Goal: Register for event/course

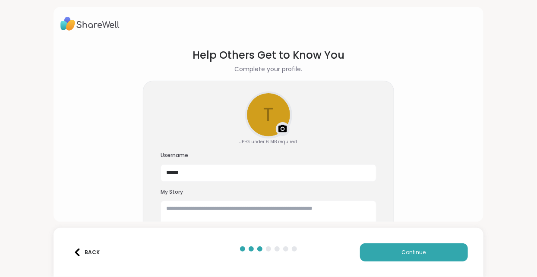
scroll to position [26, 0]
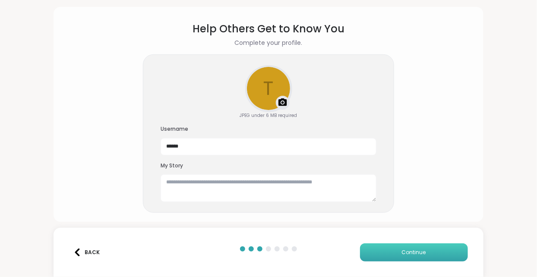
click at [395, 249] on button "Continue" at bounding box center [414, 252] width 108 height 18
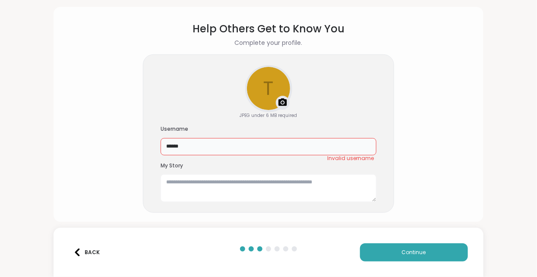
click at [195, 150] on input "*****" at bounding box center [269, 146] width 216 height 17
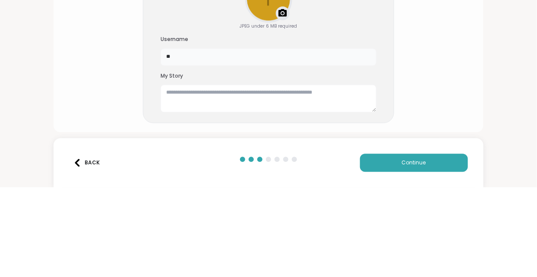
type input "*"
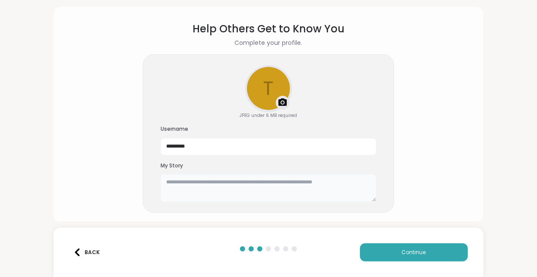
click at [170, 183] on textarea at bounding box center [269, 188] width 216 height 28
click at [183, 143] on input "*********" at bounding box center [269, 146] width 216 height 17
click at [189, 147] on input "*****" at bounding box center [269, 146] width 216 height 17
type input "*****"
click at [136, 115] on section "Help Others Get to Know You Complete your profile. t Upload a profile photo JPE…" at bounding box center [268, 114] width 416 height 201
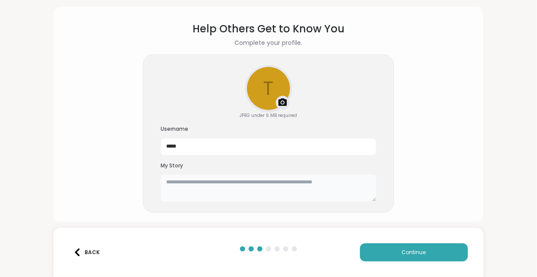
click at [178, 193] on textarea at bounding box center [269, 188] width 216 height 28
click at [382, 250] on button "Continue" at bounding box center [414, 252] width 108 height 18
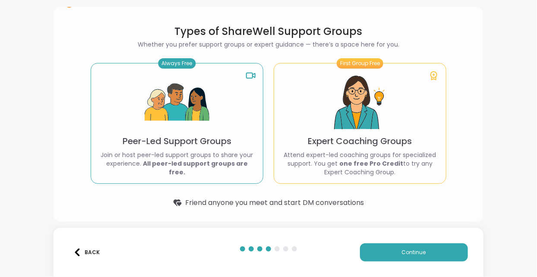
scroll to position [22, 0]
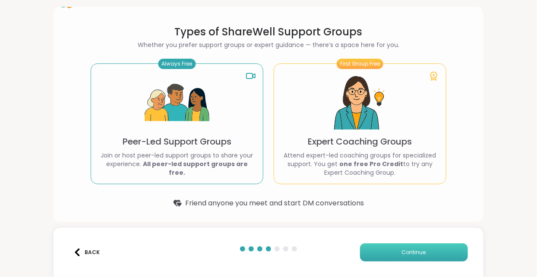
click at [402, 257] on button "Continue" at bounding box center [414, 252] width 108 height 18
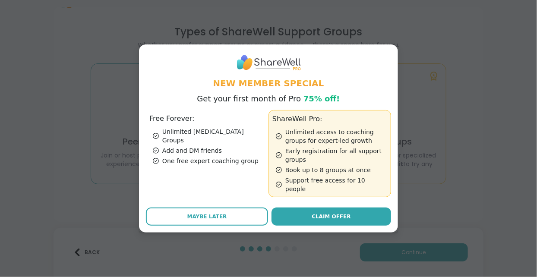
click at [204, 213] on span "Maybe Later" at bounding box center [207, 217] width 40 height 8
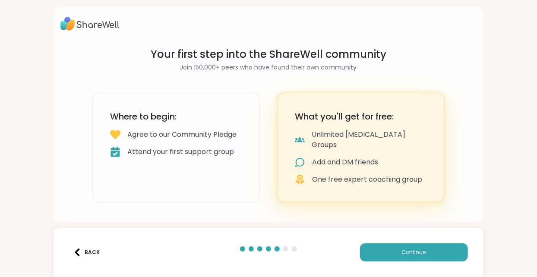
scroll to position [0, 0]
click at [381, 251] on button "Continue" at bounding box center [414, 252] width 108 height 18
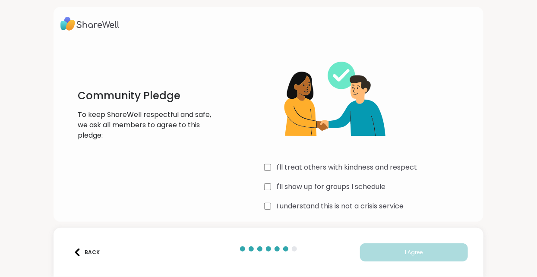
click at [272, 166] on div "I'll treat others with kindness and respect" at bounding box center [370, 167] width 212 height 10
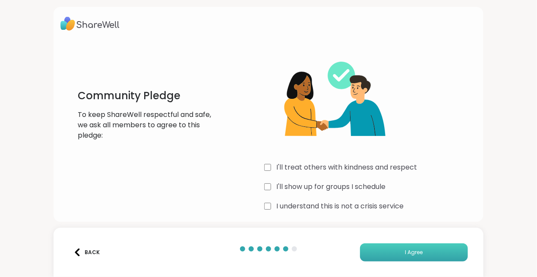
click at [394, 254] on button "I Agree" at bounding box center [414, 252] width 108 height 18
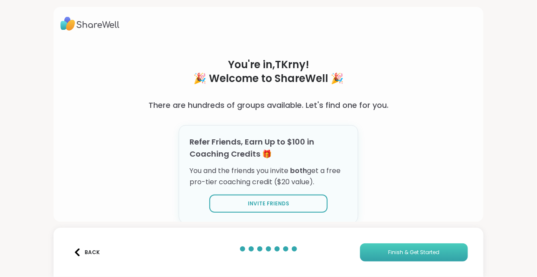
click at [397, 253] on span "Finish & Get Started" at bounding box center [413, 253] width 51 height 8
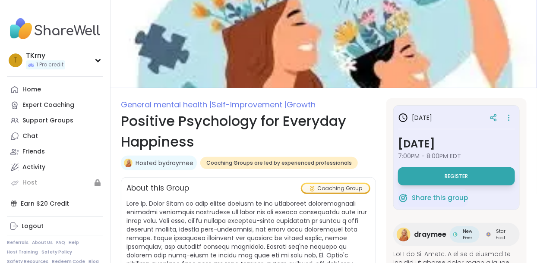
scroll to position [27, 0]
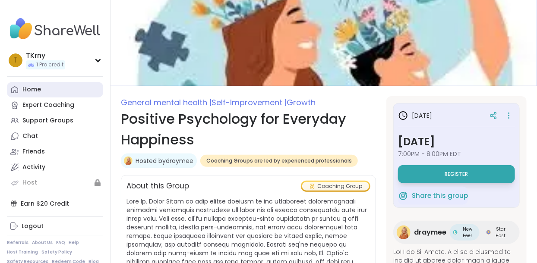
click at [27, 86] on div "Home" at bounding box center [31, 89] width 19 height 9
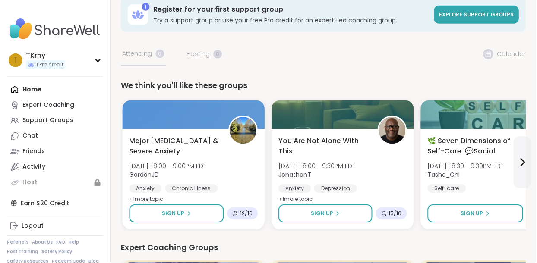
scroll to position [37, 0]
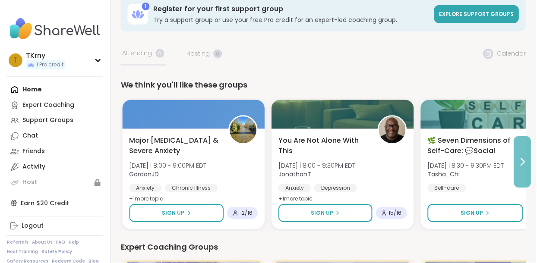
click at [522, 166] on icon at bounding box center [523, 162] width 3 height 7
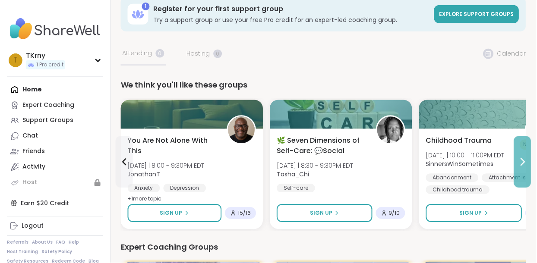
click at [527, 164] on icon at bounding box center [523, 162] width 10 height 10
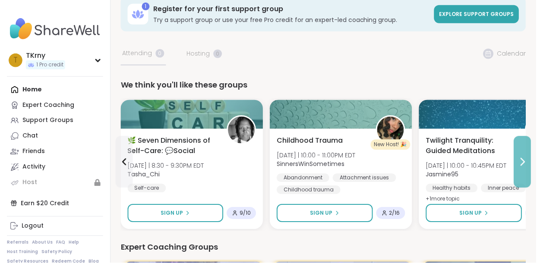
click at [523, 167] on button at bounding box center [523, 162] width 17 height 52
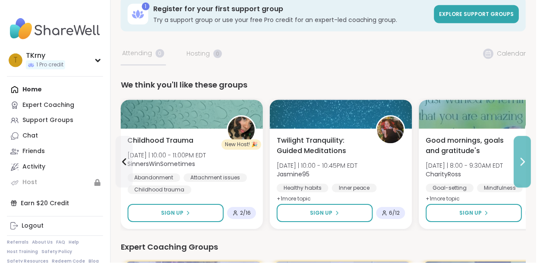
click at [521, 167] on icon at bounding box center [523, 162] width 10 height 10
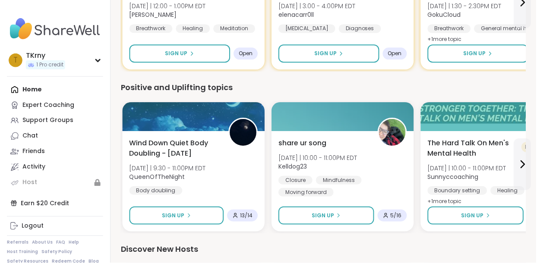
scroll to position [360, 0]
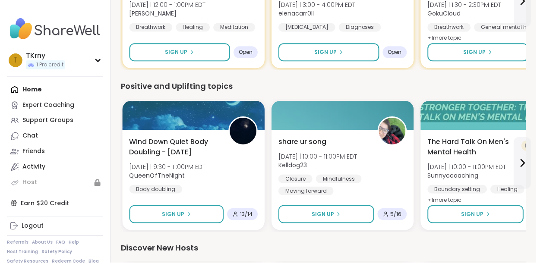
click at [21, 120] on link "Support Groups" at bounding box center [55, 121] width 96 height 16
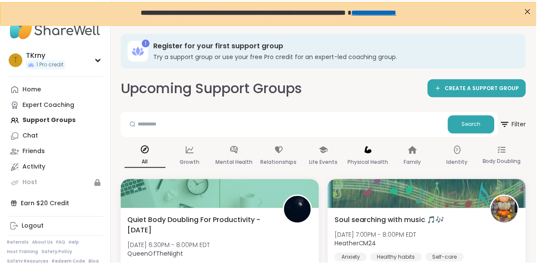
click at [363, 151] on div "Physical Health" at bounding box center [368, 157] width 41 height 32
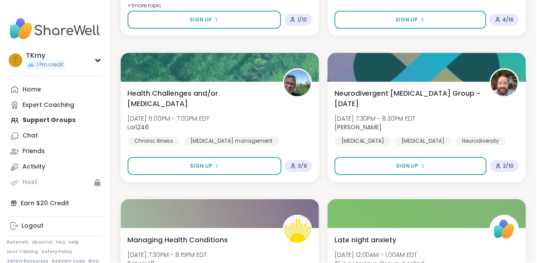
scroll to position [1026, 0]
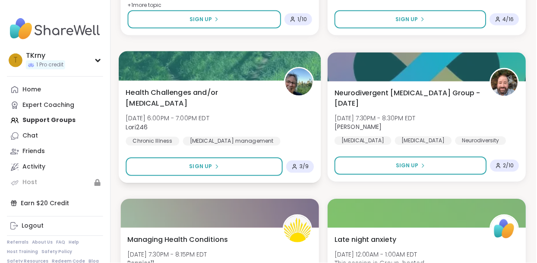
click at [210, 114] on span "[DATE] 6:00PM - 7:00PM EDT" at bounding box center [168, 118] width 84 height 9
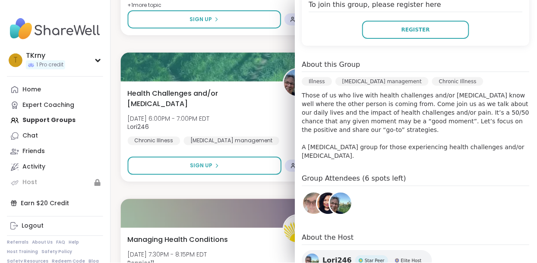
scroll to position [205, 0]
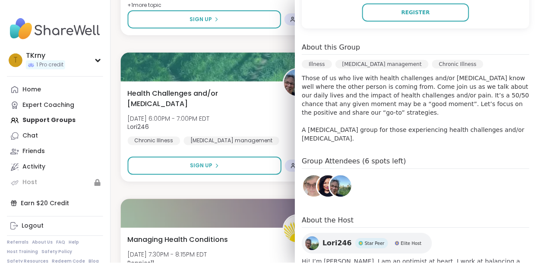
click at [313, 176] on img at bounding box center [314, 187] width 22 height 22
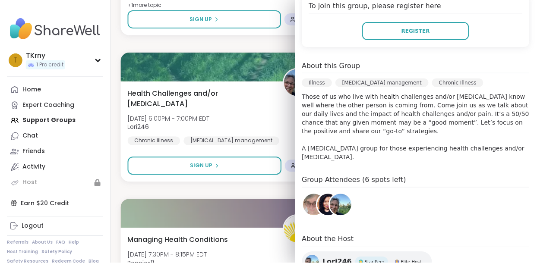
scroll to position [264, 0]
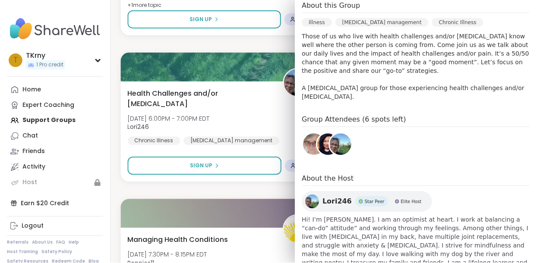
click at [327, 134] on img at bounding box center [329, 145] width 22 height 22
click at [349, 134] on img at bounding box center [341, 145] width 22 height 22
click at [306, 134] on img at bounding box center [314, 145] width 22 height 22
click at [344, 134] on img at bounding box center [341, 145] width 22 height 22
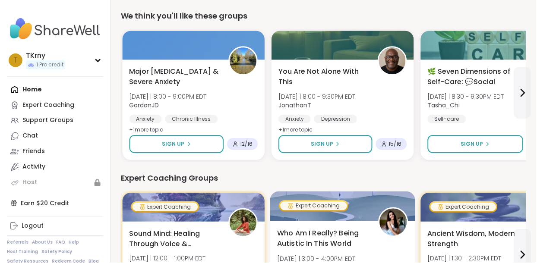
scroll to position [108, 0]
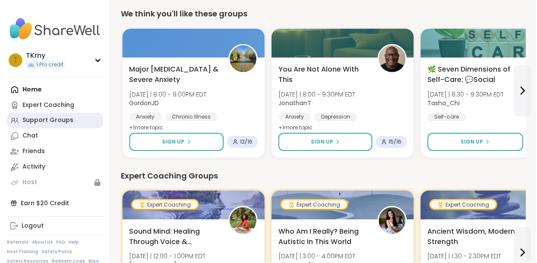
click at [63, 120] on div "Support Groups" at bounding box center [47, 121] width 51 height 9
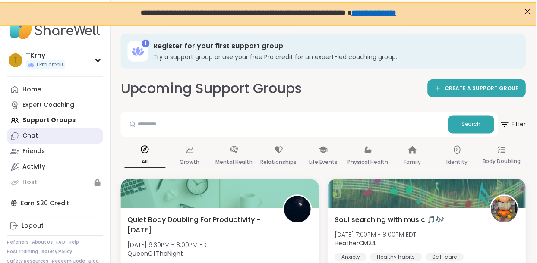
click at [32, 138] on div "Chat" at bounding box center [30, 136] width 16 height 9
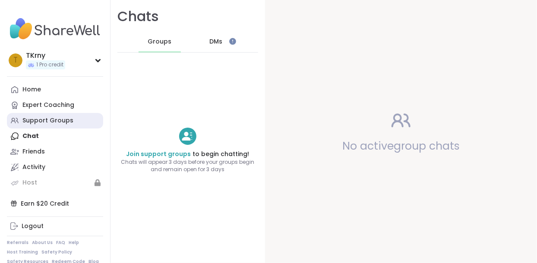
click at [63, 124] on div "Support Groups" at bounding box center [47, 121] width 51 height 9
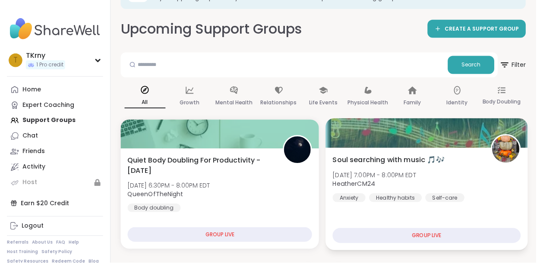
scroll to position [66, 0]
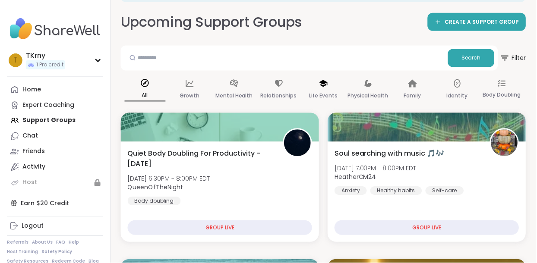
click at [328, 81] on div "Life Events" at bounding box center [323, 90] width 41 height 32
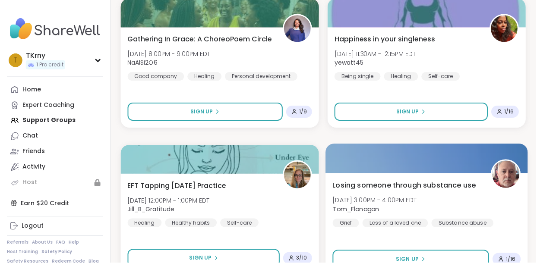
scroll to position [2552, 0]
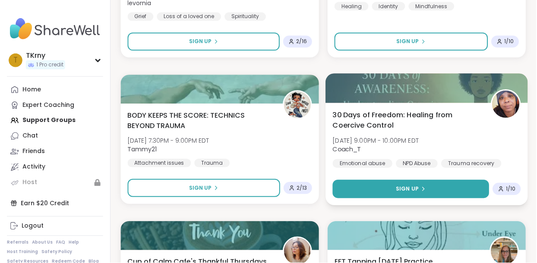
scroll to position [3500, 0]
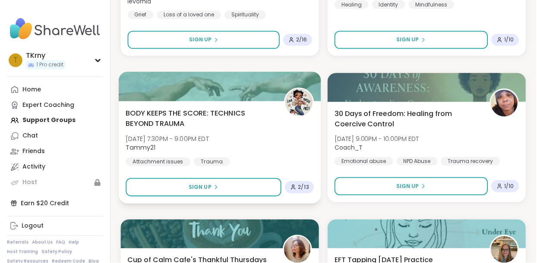
click at [216, 107] on div "BODY KEEPS THE SCORE: TECHNICS BEYOND TRAUMA Wed, Oct 15 | 7:30PM - 9:00PM EDT …" at bounding box center [220, 152] width 202 height 103
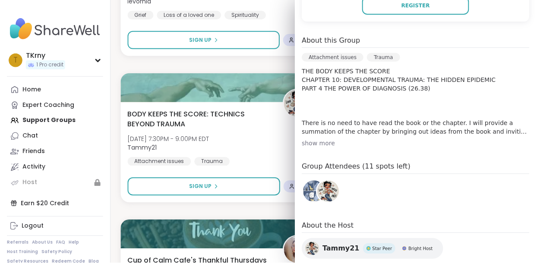
scroll to position [241, 0]
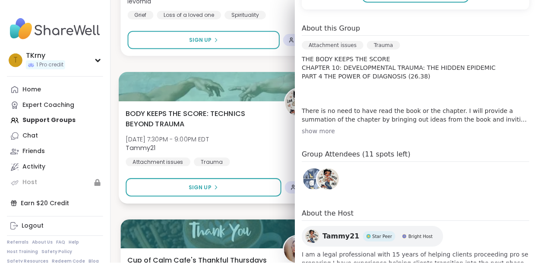
click at [265, 151] on div "BODY KEEPS THE SCORE: TECHNICS BEYOND TRAUMA Wed, Oct 15 | 7:30PM - 9:00PM EDT …" at bounding box center [220, 137] width 189 height 58
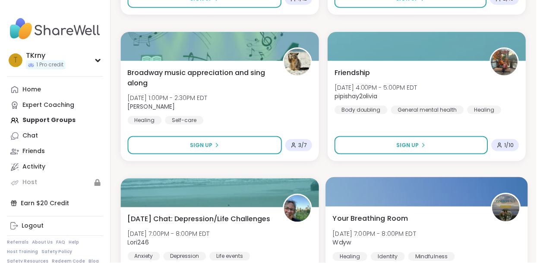
scroll to position [3828, 0]
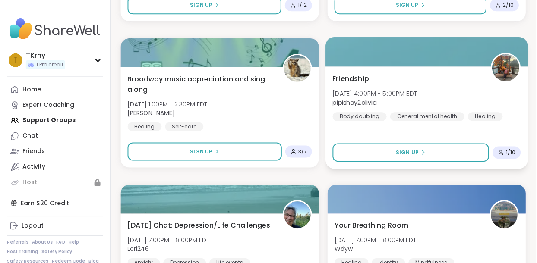
click at [454, 95] on div "Friendship Thu, Oct 16 | 4:00PM - 5:00PM EDT pipishay2olivia Body doubling Gene…" at bounding box center [427, 96] width 189 height 47
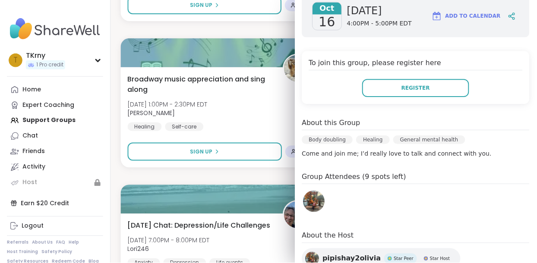
scroll to position [145, 0]
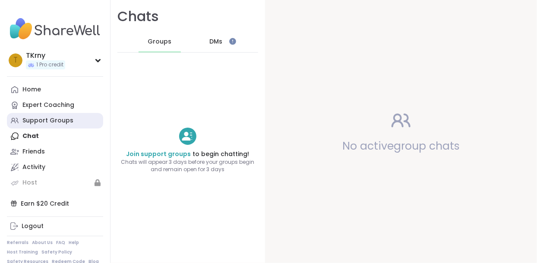
click at [56, 122] on div "Support Groups" at bounding box center [47, 121] width 51 height 9
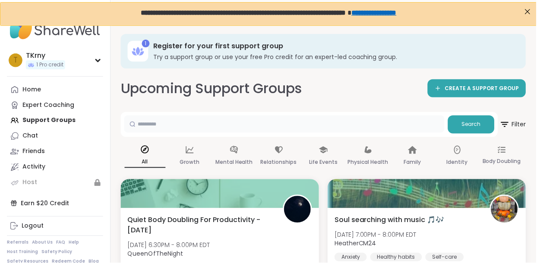
click at [227, 127] on input "text" at bounding box center [284, 124] width 321 height 17
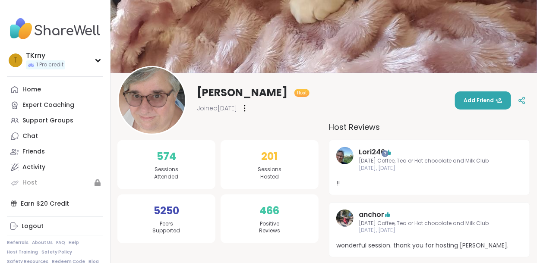
scroll to position [34, 0]
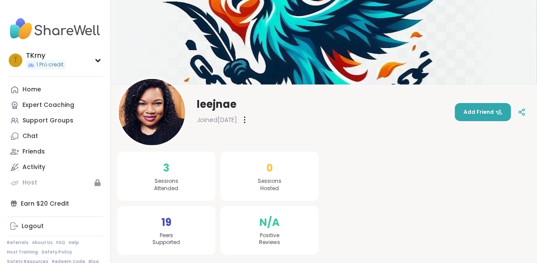
click at [282, 230] on div "N/A Positive Reviews" at bounding box center [270, 230] width 98 height 49
